Goal: Book appointment/travel/reservation

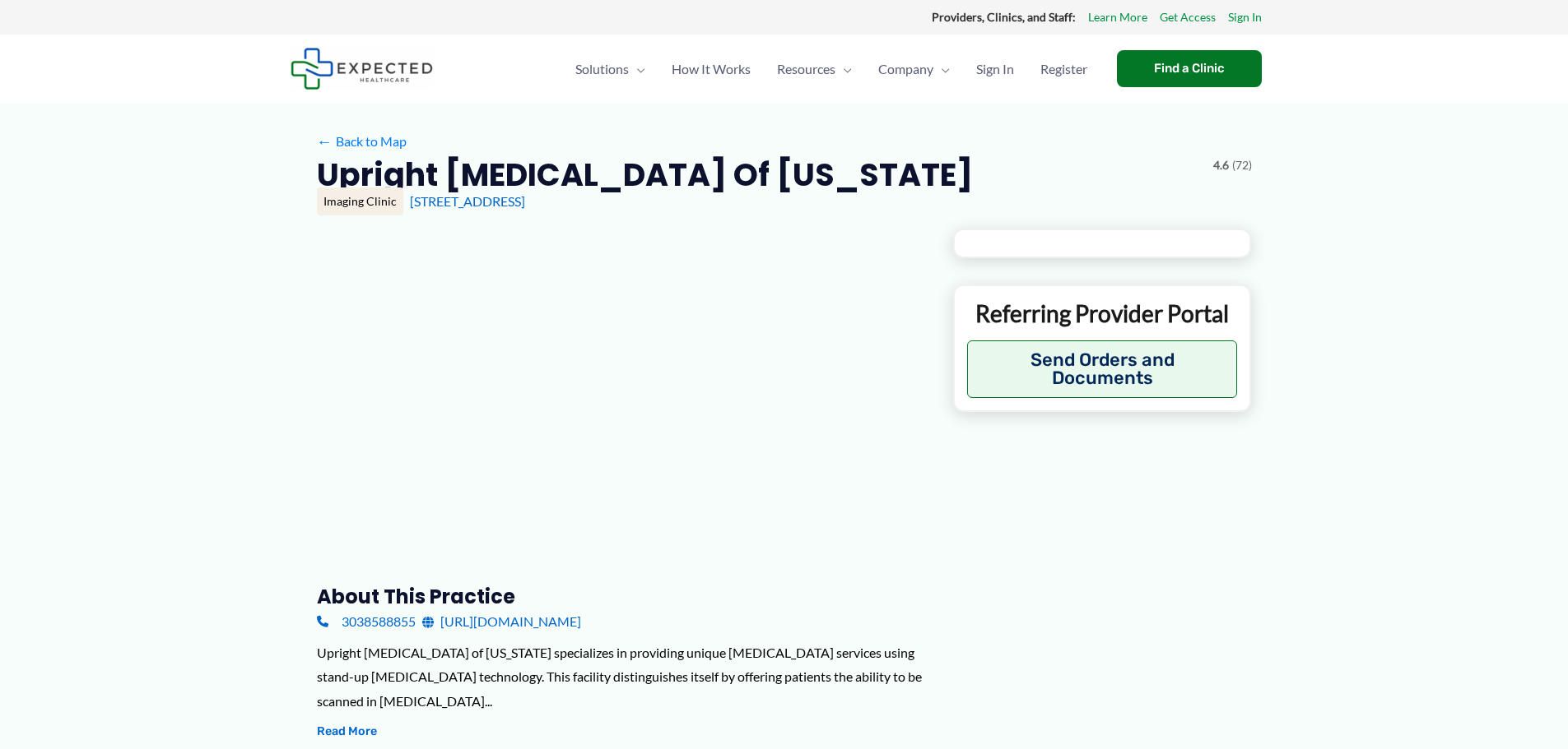
type input "**********"
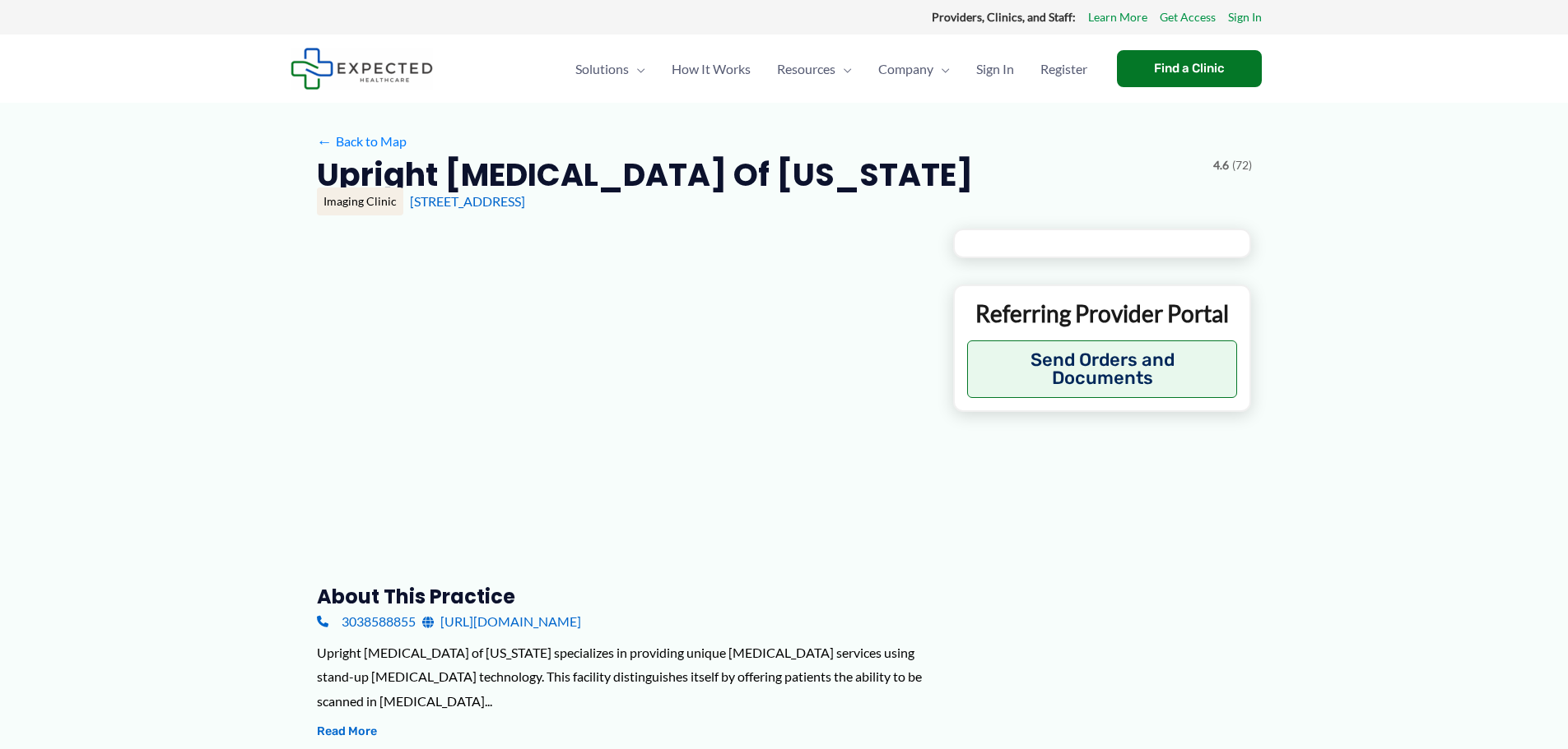
type input "**********"
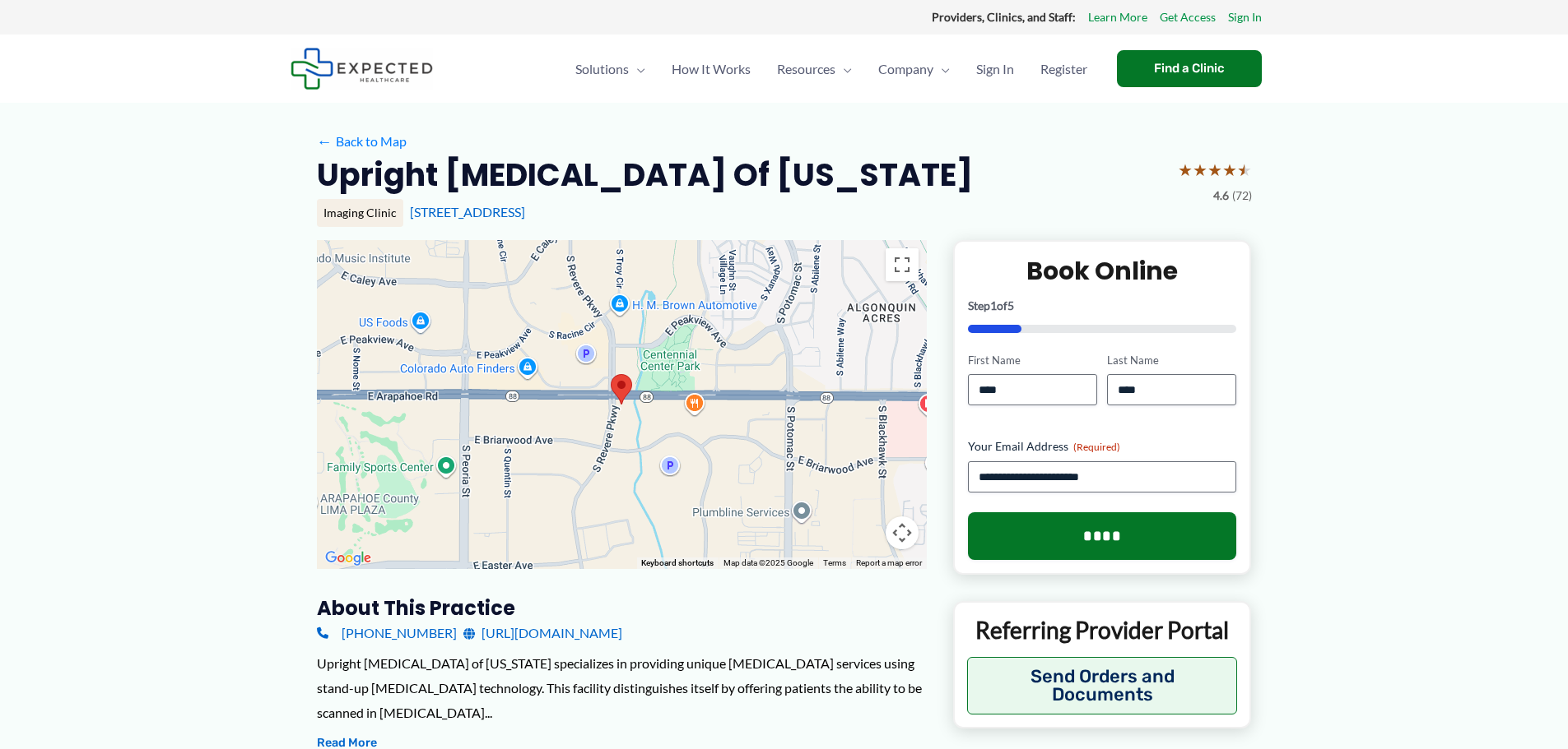
click at [545, 640] on link "[URL][DOMAIN_NAME]" at bounding box center [542, 633] width 159 height 24
